Goal: Task Accomplishment & Management: Manage account settings

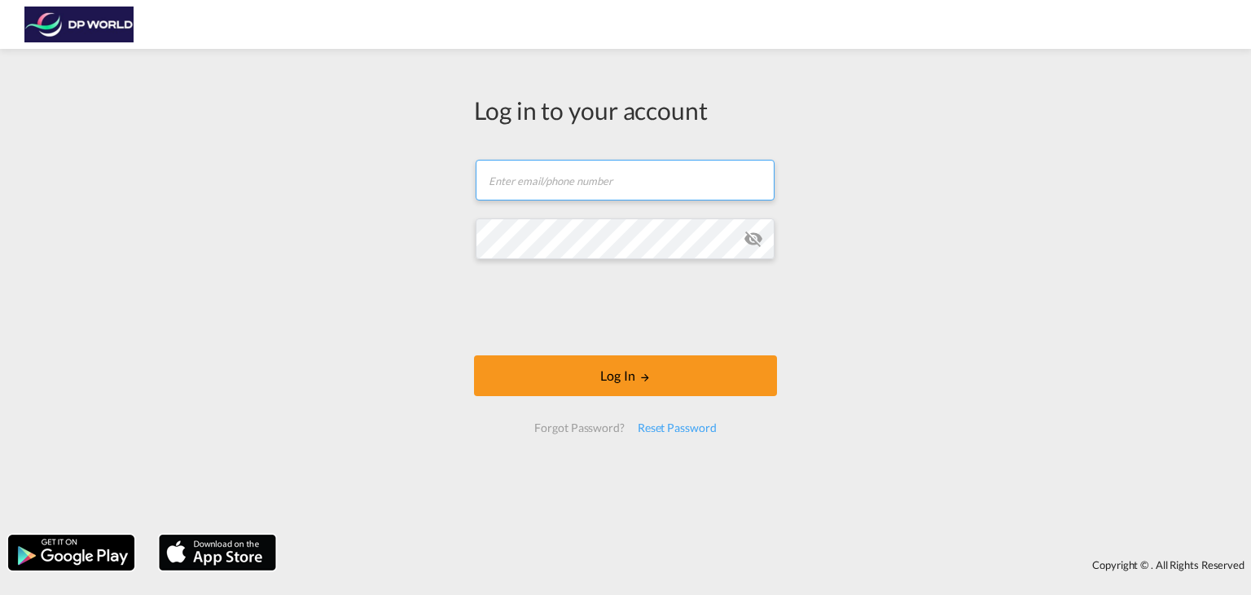
click at [528, 177] on input "text" at bounding box center [625, 180] width 299 height 41
type input "[EMAIL_ADDRESS][DOMAIN_NAME]"
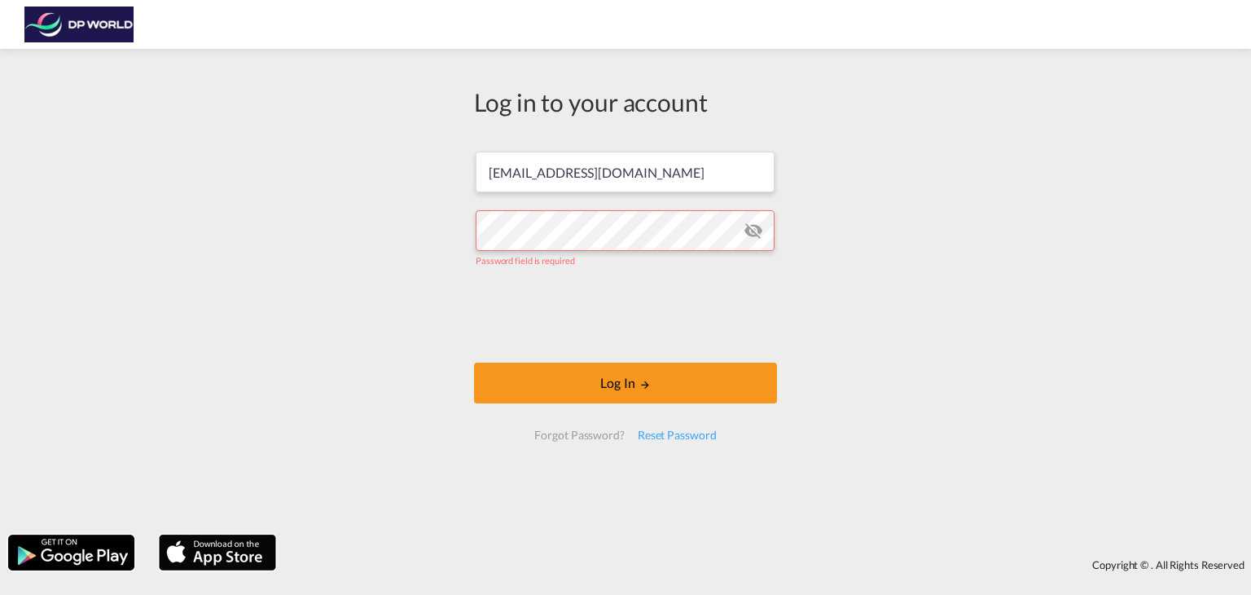
click at [1077, 259] on div "Log in to your account [PERSON_NAME][EMAIL_ADDRESS][DOMAIN_NAME] Password field…" at bounding box center [625, 291] width 1251 height 469
click at [551, 184] on input "[EMAIL_ADDRESS][DOMAIN_NAME]" at bounding box center [625, 172] width 299 height 41
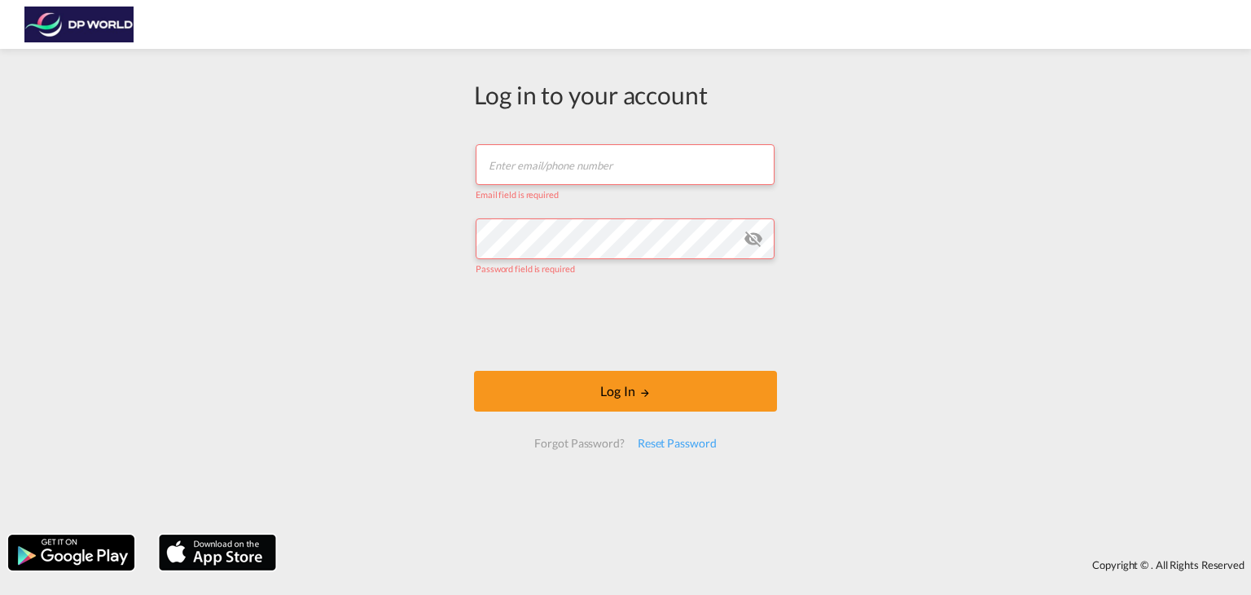
click at [551, 185] on div "Email field is required" at bounding box center [626, 192] width 300 height 15
click at [550, 163] on input "text" at bounding box center [625, 164] width 299 height 41
click at [511, 153] on input "text" at bounding box center [625, 164] width 299 height 41
click at [1102, 179] on div "Log in to your account Email field is required Password field is required Log I…" at bounding box center [625, 291] width 1251 height 469
click at [632, 174] on input "text" at bounding box center [625, 164] width 299 height 41
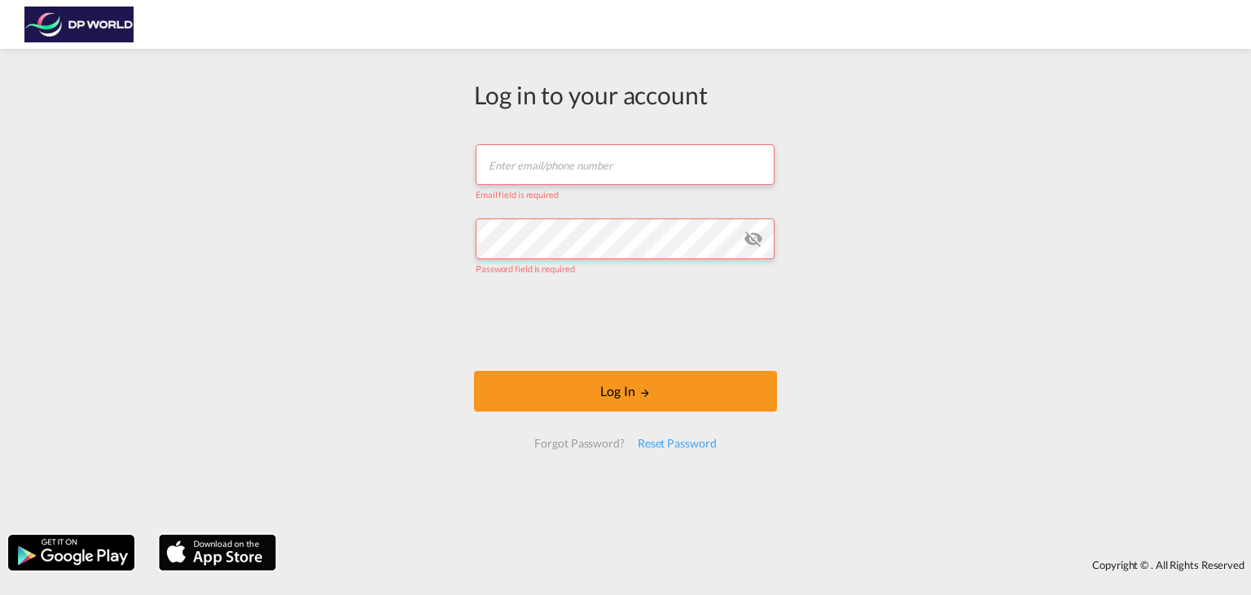
type input "[PERSON_NAME][EMAIL_ADDRESS][DOMAIN_NAME]"
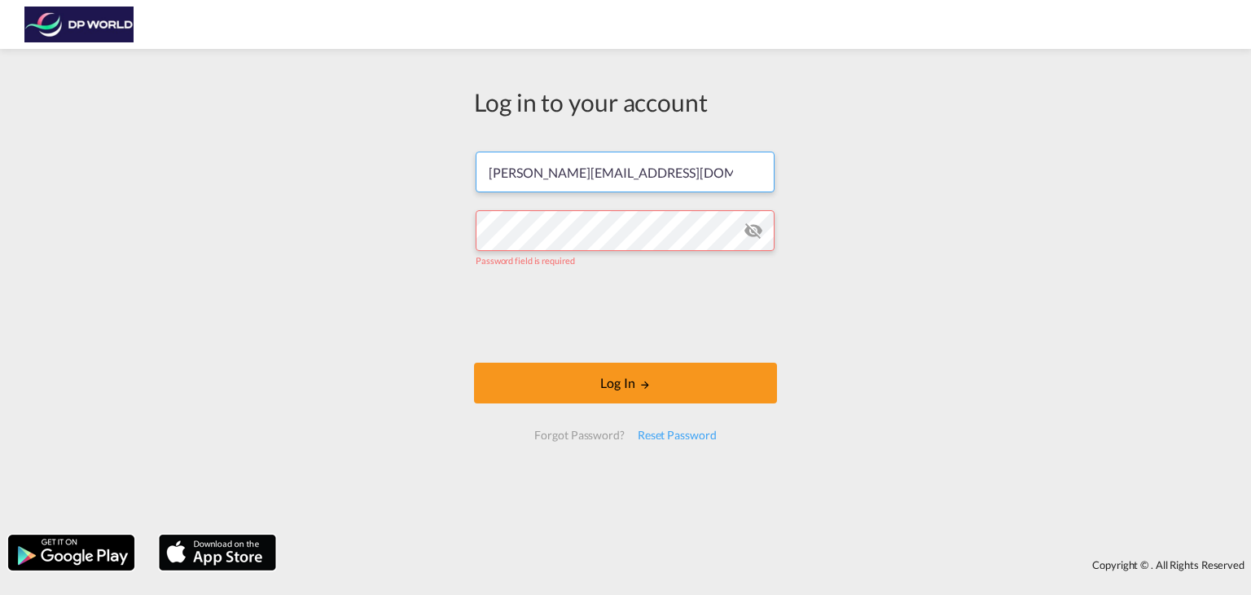
click at [544, 188] on input "[PERSON_NAME][EMAIL_ADDRESS][DOMAIN_NAME]" at bounding box center [625, 172] width 299 height 41
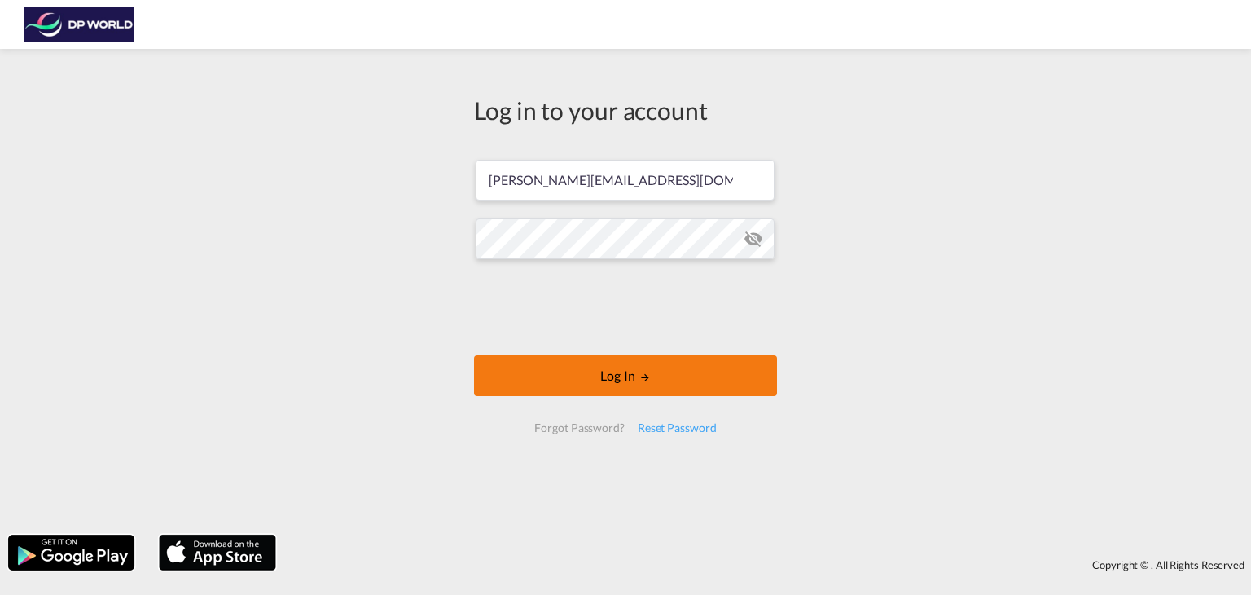
click at [542, 378] on button "Log In" at bounding box center [625, 375] width 303 height 41
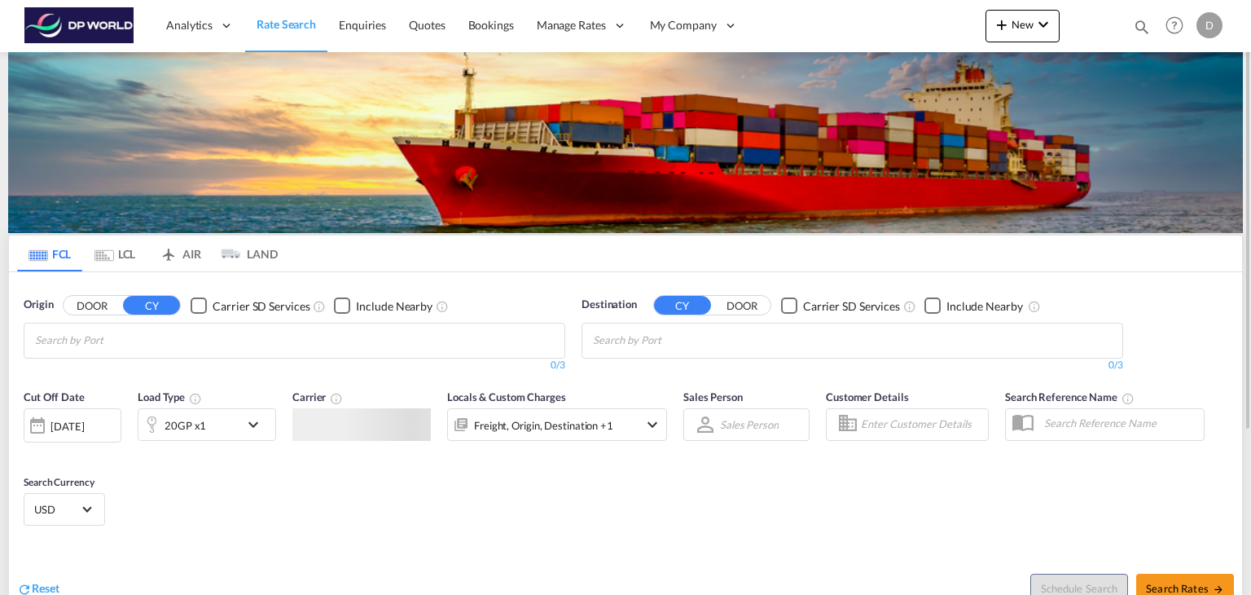
click at [1120, 240] on md-tabs-canvas "FCL LCL AIR LAND FCL LCL AIR LAND" at bounding box center [625, 253] width 1233 height 36
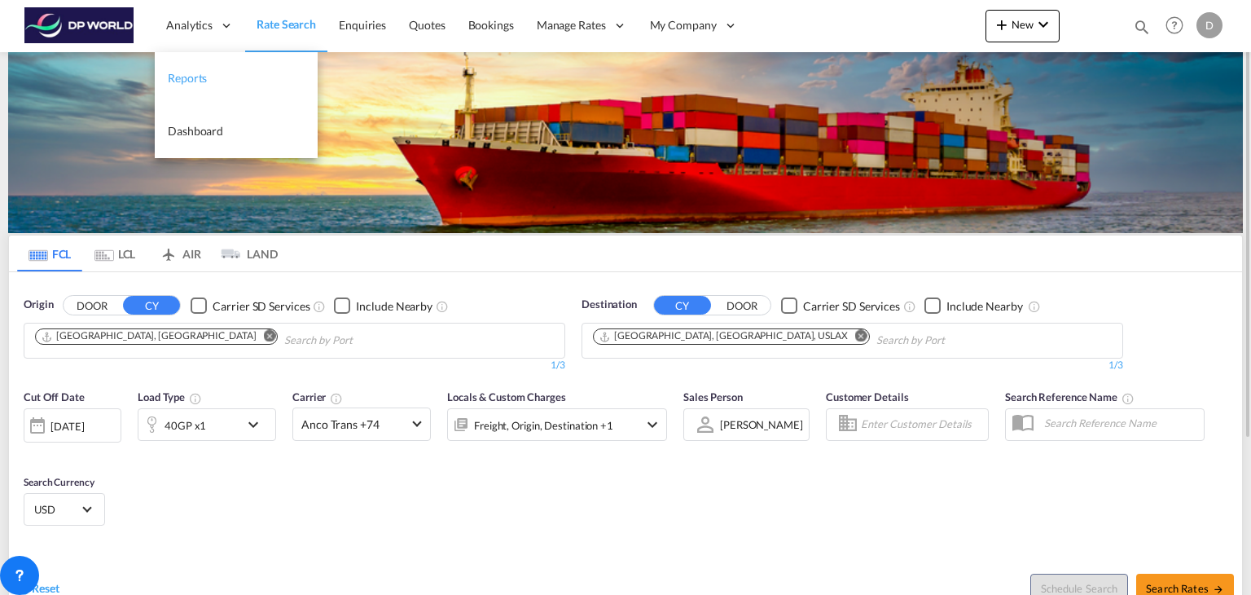
click at [208, 92] on link "Reports" at bounding box center [236, 78] width 163 height 53
